Goal: Check status: Check status

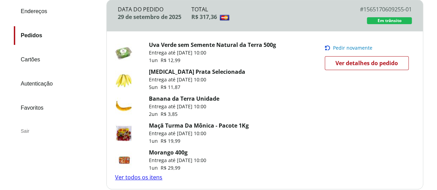
scroll to position [104, 0]
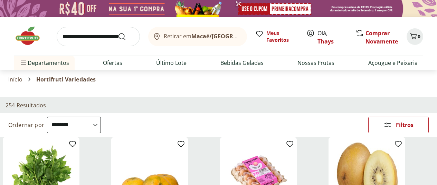
select select "**********"
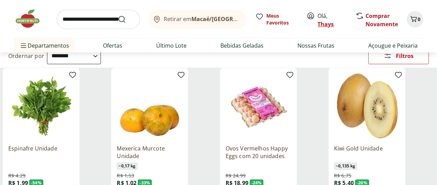
click at [322, 20] on link "Thays" at bounding box center [325, 24] width 16 height 8
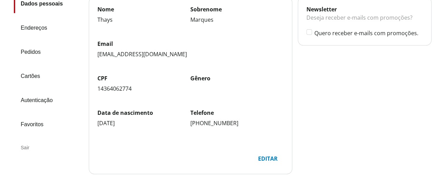
scroll to position [62, 0]
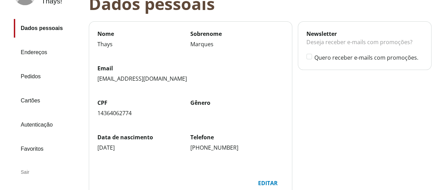
click at [28, 71] on link "Pedidos" at bounding box center [48, 76] width 69 height 19
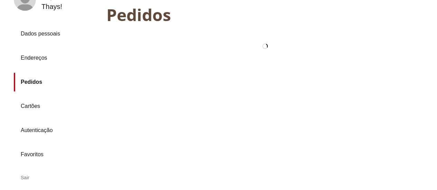
scroll to position [102, 0]
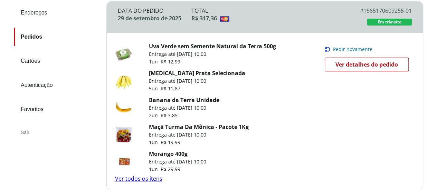
click at [126, 179] on link "Ver todos os itens" at bounding box center [138, 179] width 47 height 8
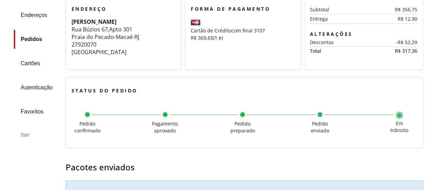
scroll to position [12, 0]
click at [369, 47] on div "Descontos -R$ 52,29" at bounding box center [363, 43] width 107 height 9
click at [405, 36] on h3 "Alterações" at bounding box center [363, 34] width 107 height 7
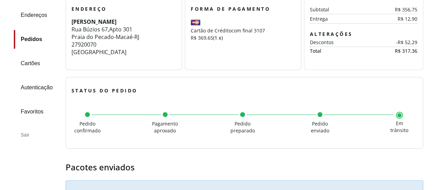
click at [407, 41] on div "-R$ 52,29" at bounding box center [395, 43] width 43 height 6
drag, startPoint x: 289, startPoint y: 48, endPoint x: 278, endPoint y: 48, distance: 10.7
click at [279, 48] on section "Forma de Pagamento Cartão de Crédito com final 3107 R$ 369,65 (1 x) Informações…" at bounding box center [243, 34] width 116 height 72
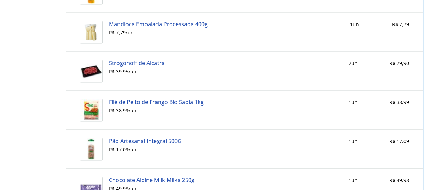
scroll to position [737, 0]
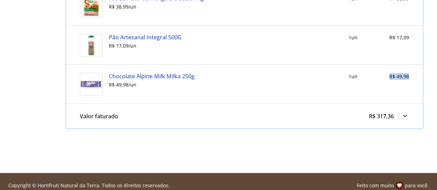
drag, startPoint x: 390, startPoint y: 75, endPoint x: 411, endPoint y: 73, distance: 20.8
click at [406, 112] on div at bounding box center [404, 116] width 8 height 8
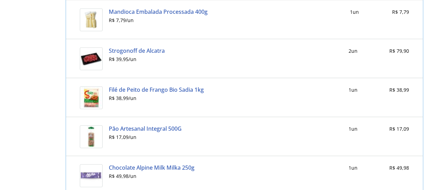
scroll to position [654, 0]
